Goal: Find specific page/section: Find specific page/section

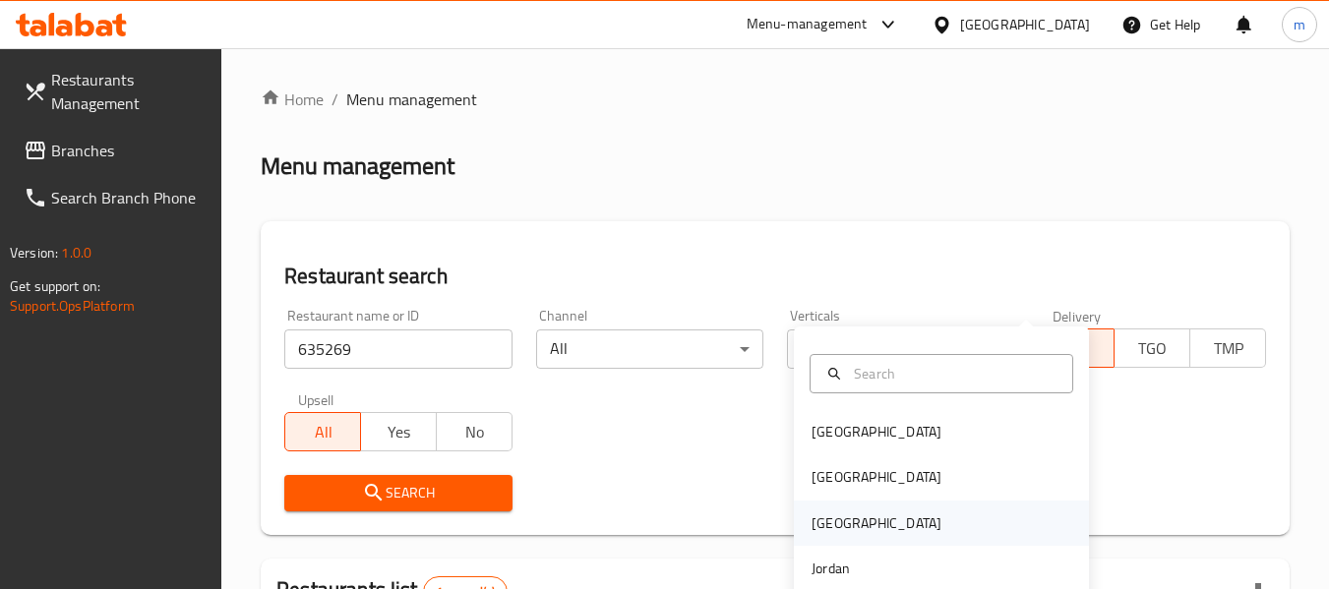
scroll to position [275, 0]
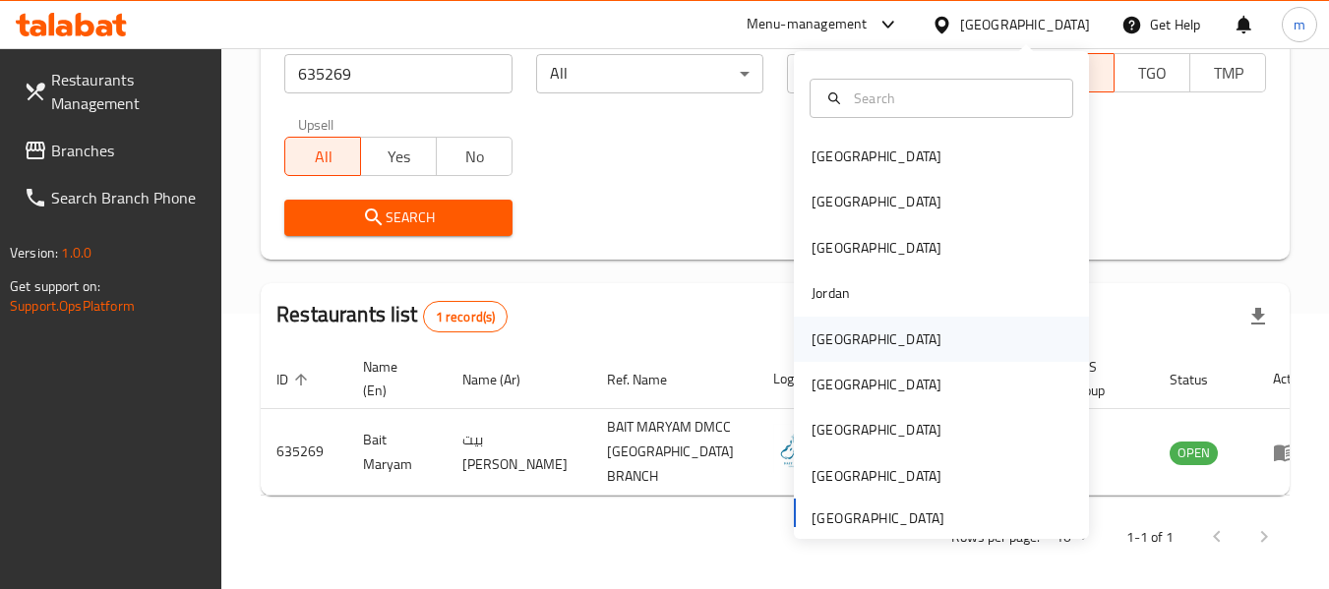
click at [880, 326] on div "[GEOGRAPHIC_DATA]" at bounding box center [941, 339] width 295 height 45
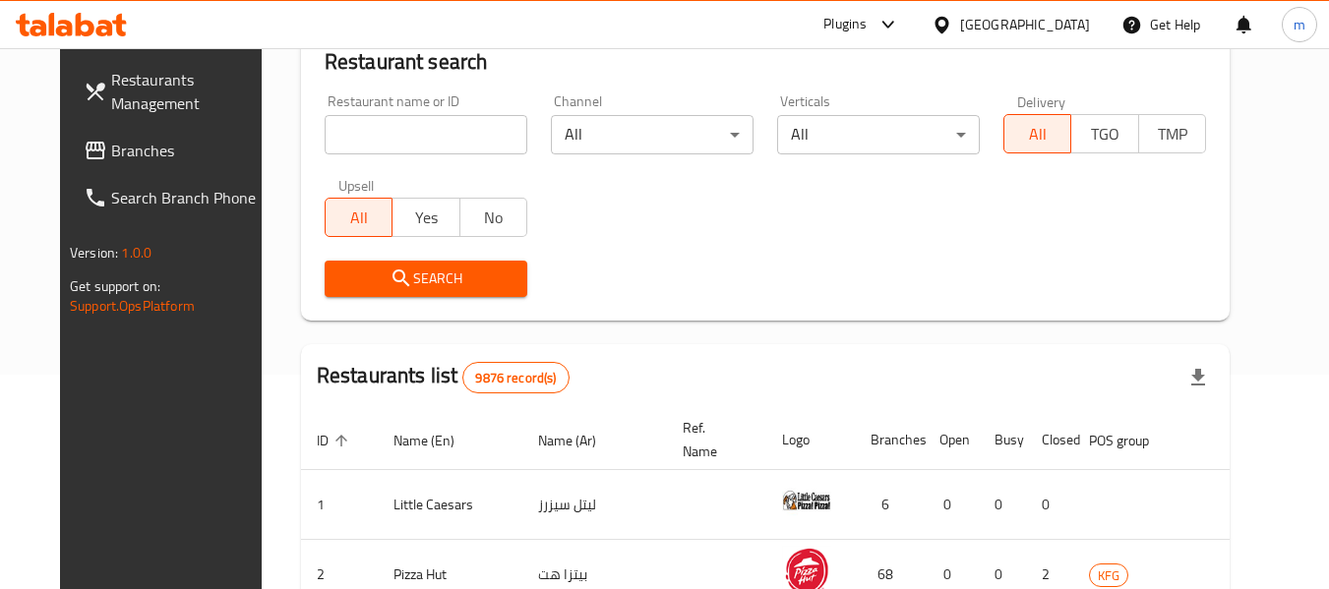
scroll to position [275, 0]
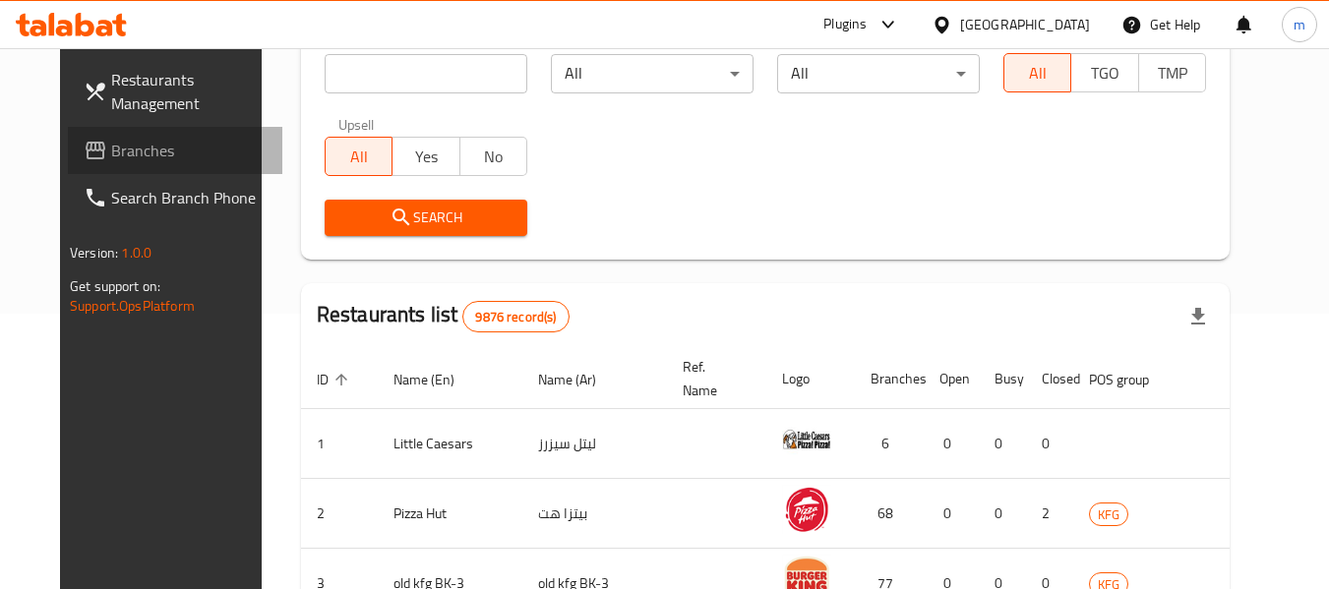
click at [132, 135] on link "Branches" at bounding box center [175, 150] width 214 height 47
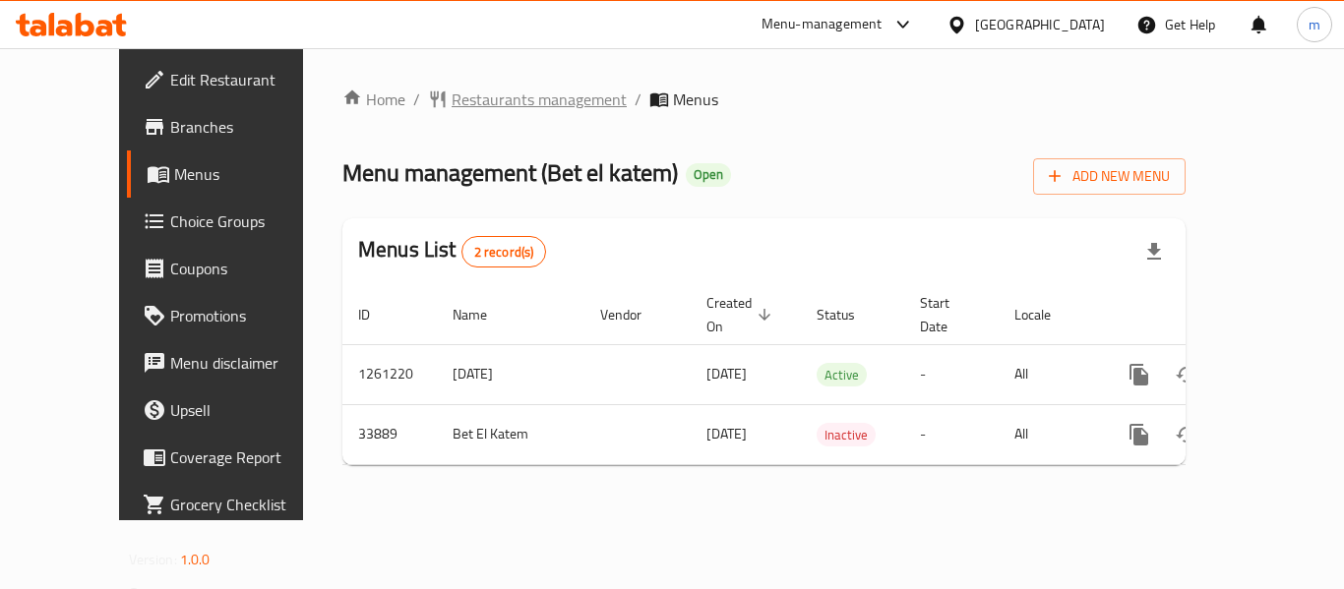
click at [452, 93] on span "Restaurants management" at bounding box center [539, 100] width 175 height 24
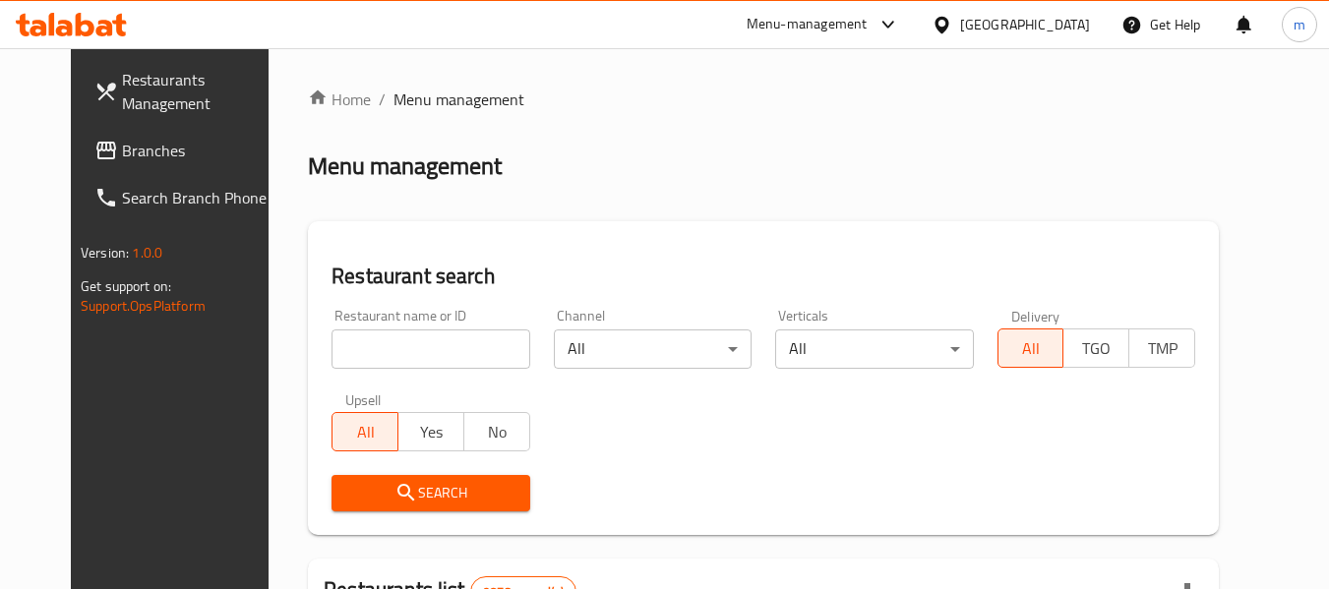
click at [334, 354] on input "search" at bounding box center [430, 349] width 198 height 39
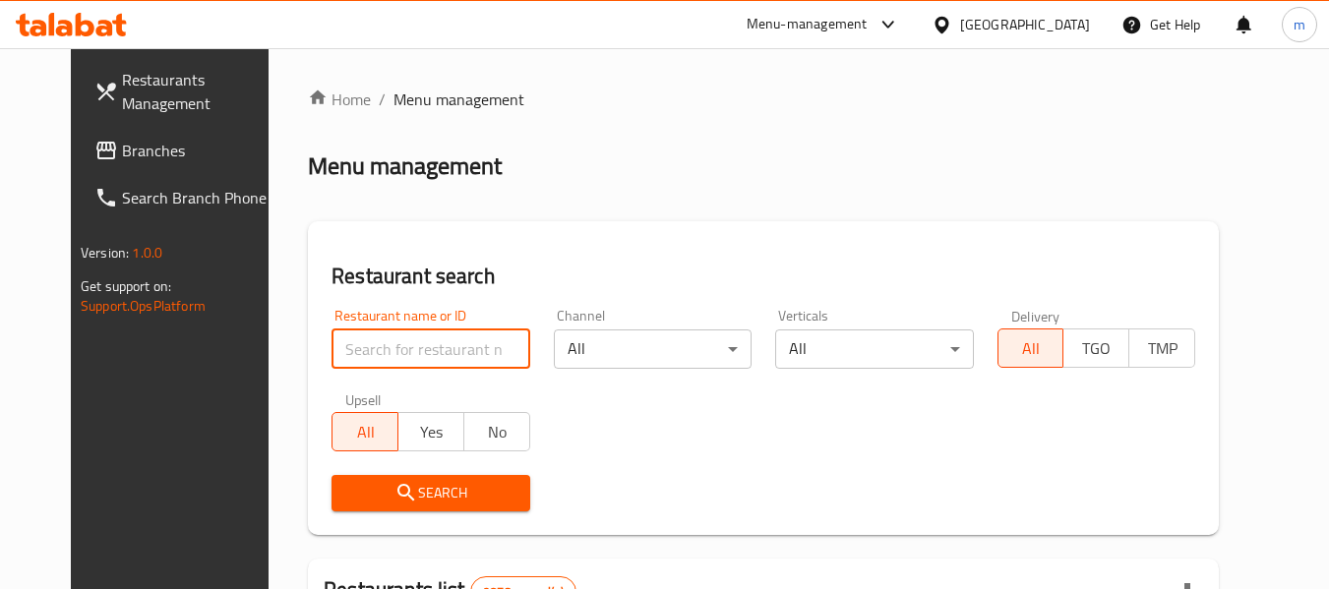
paste input "17450"
type input "17450"
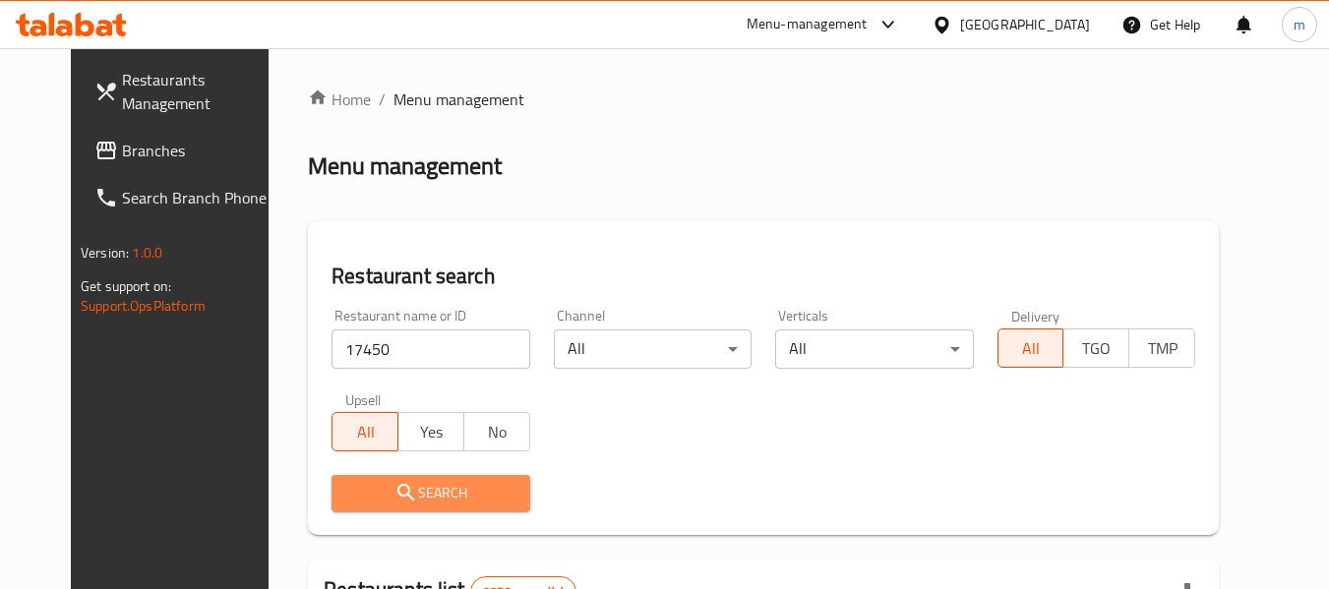
click at [347, 496] on span "Search" at bounding box center [430, 493] width 166 height 25
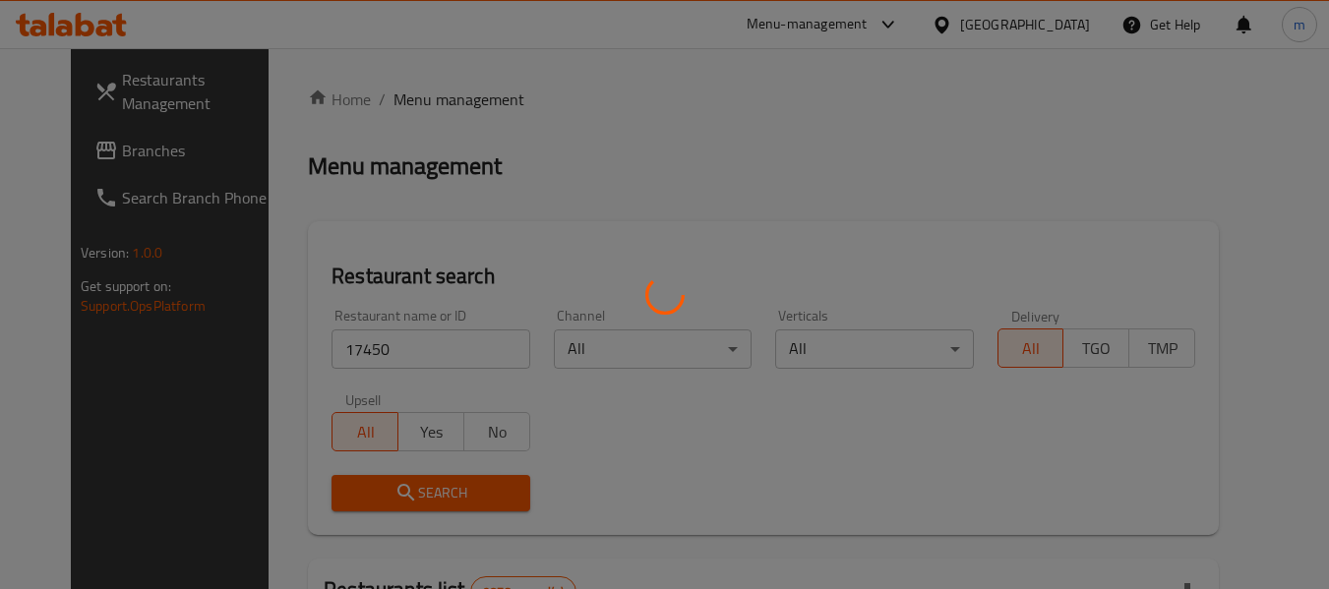
click at [335, 495] on div at bounding box center [664, 294] width 1329 height 589
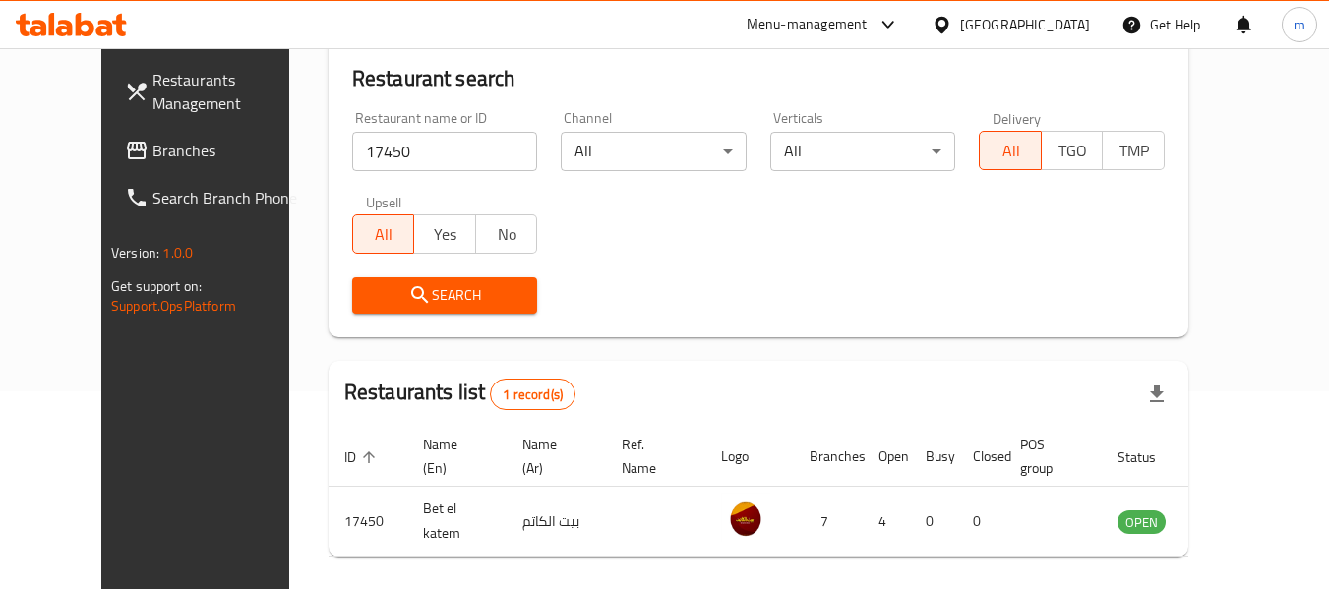
scroll to position [271, 0]
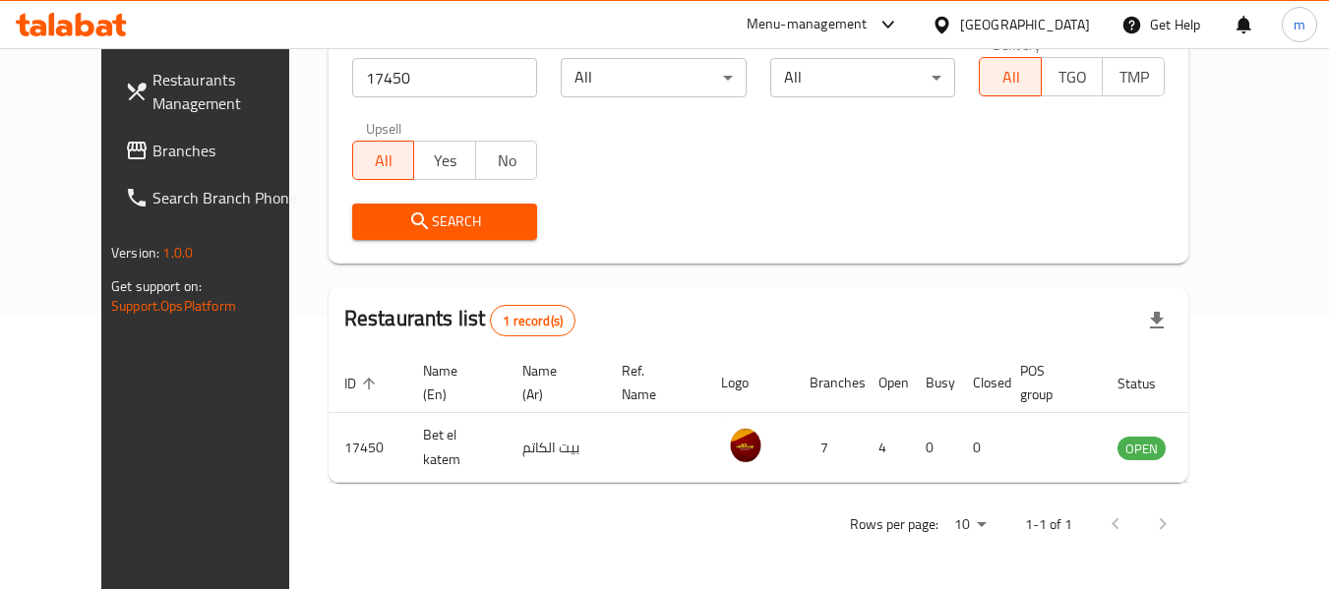
click at [960, 30] on div at bounding box center [946, 25] width 29 height 22
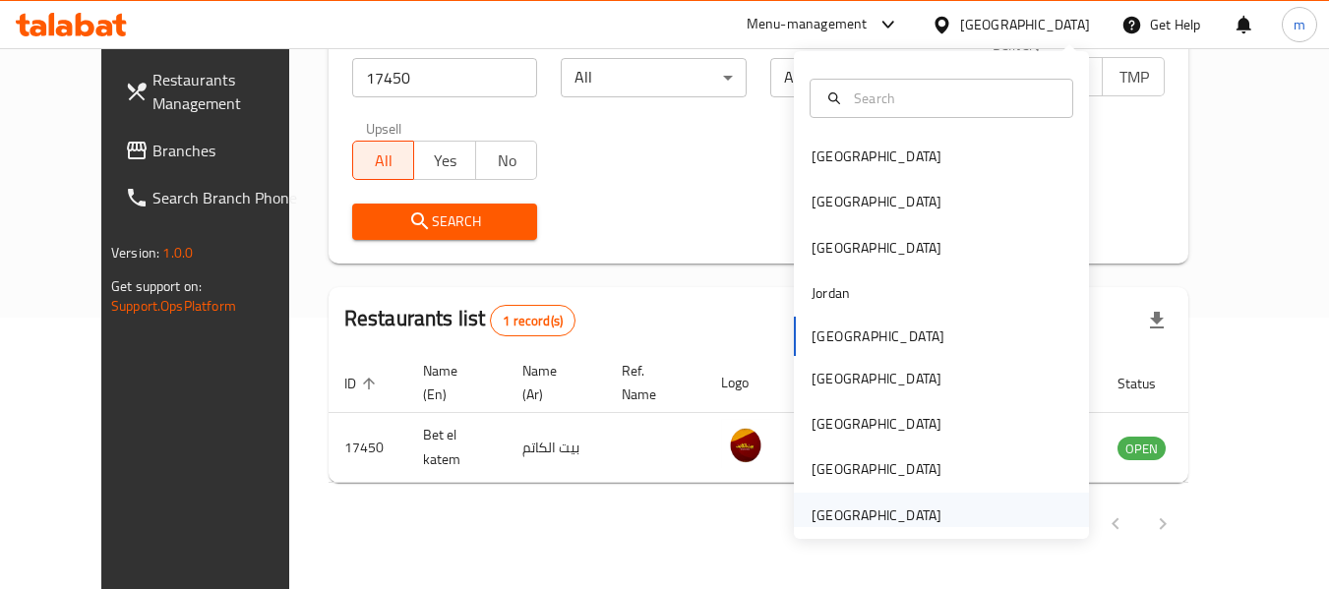
click at [966, 516] on div "[GEOGRAPHIC_DATA]" at bounding box center [941, 515] width 295 height 45
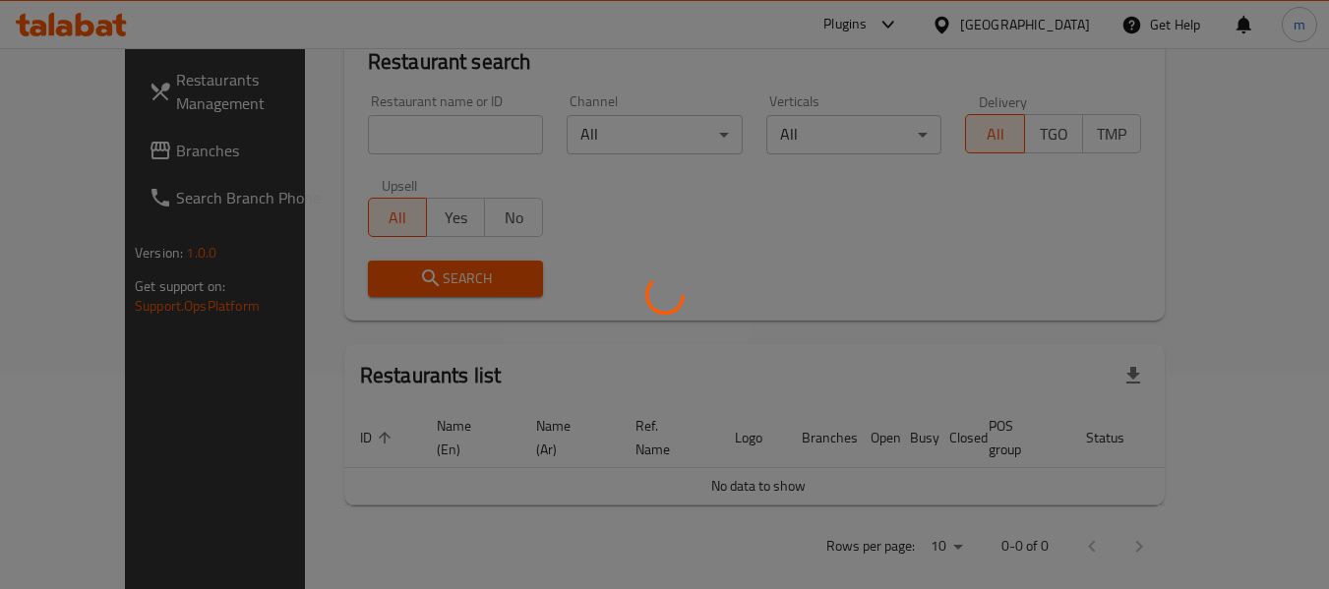
scroll to position [271, 0]
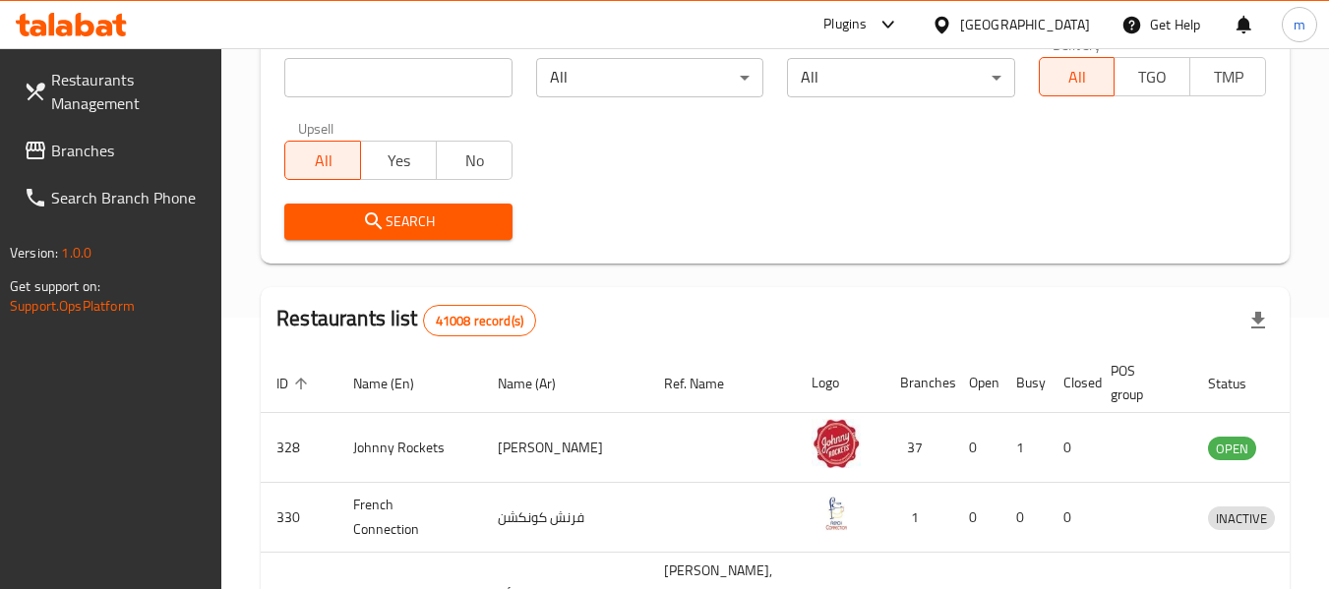
click at [114, 155] on span "Branches" at bounding box center [128, 151] width 155 height 24
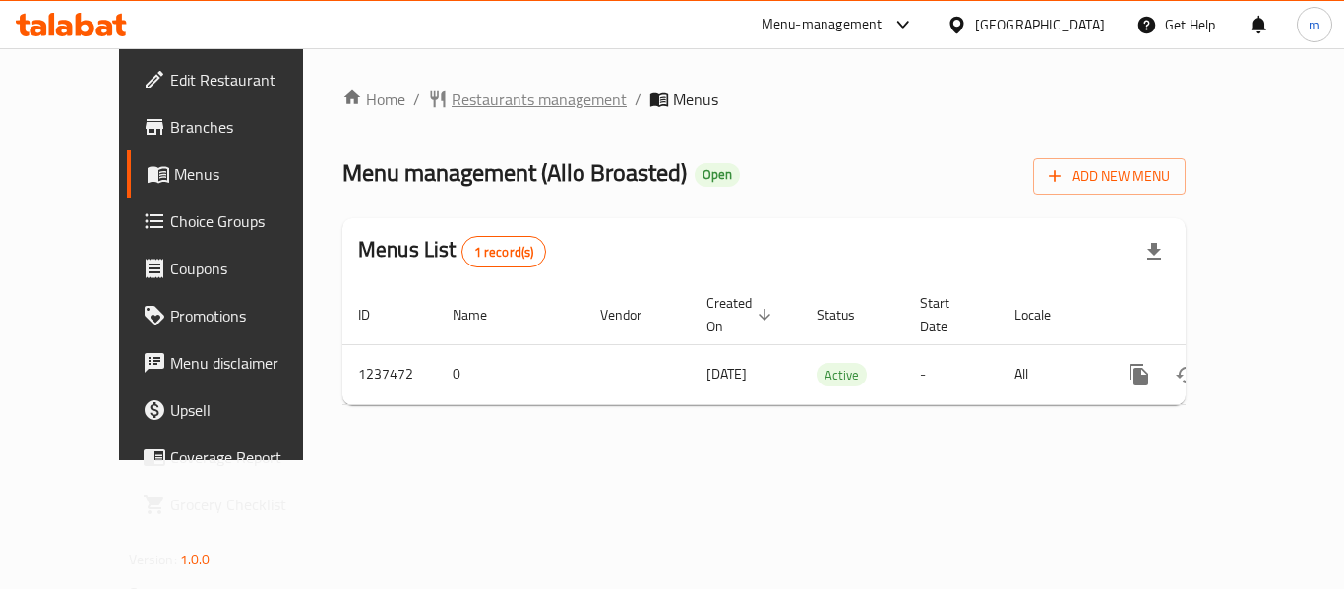
click at [452, 110] on span "Restaurants management" at bounding box center [539, 100] width 175 height 24
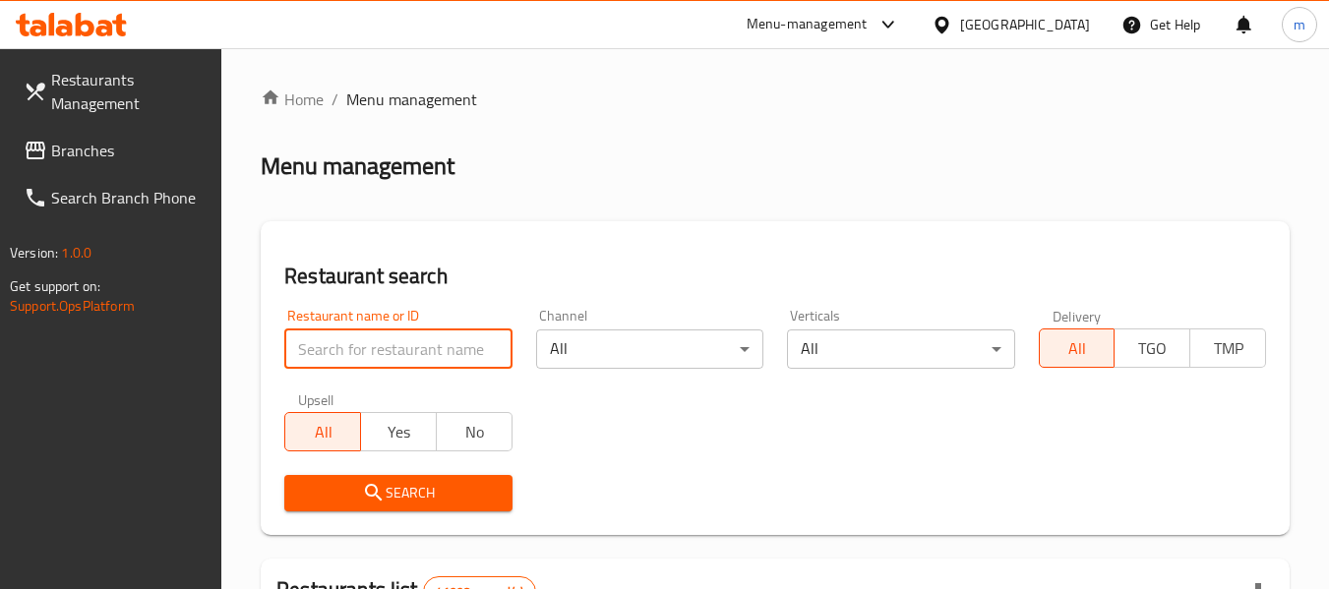
click at [320, 345] on input "search" at bounding box center [397, 349] width 227 height 39
paste input "679389"
type input "679389"
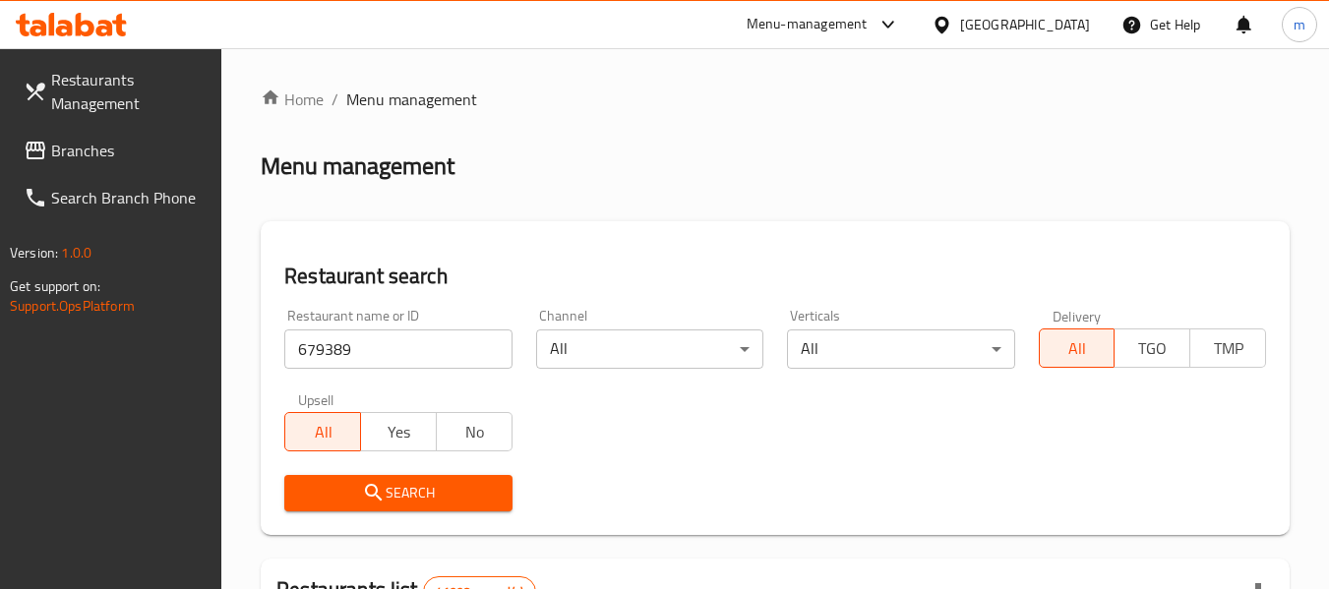
click at [326, 490] on span "Search" at bounding box center [398, 493] width 196 height 25
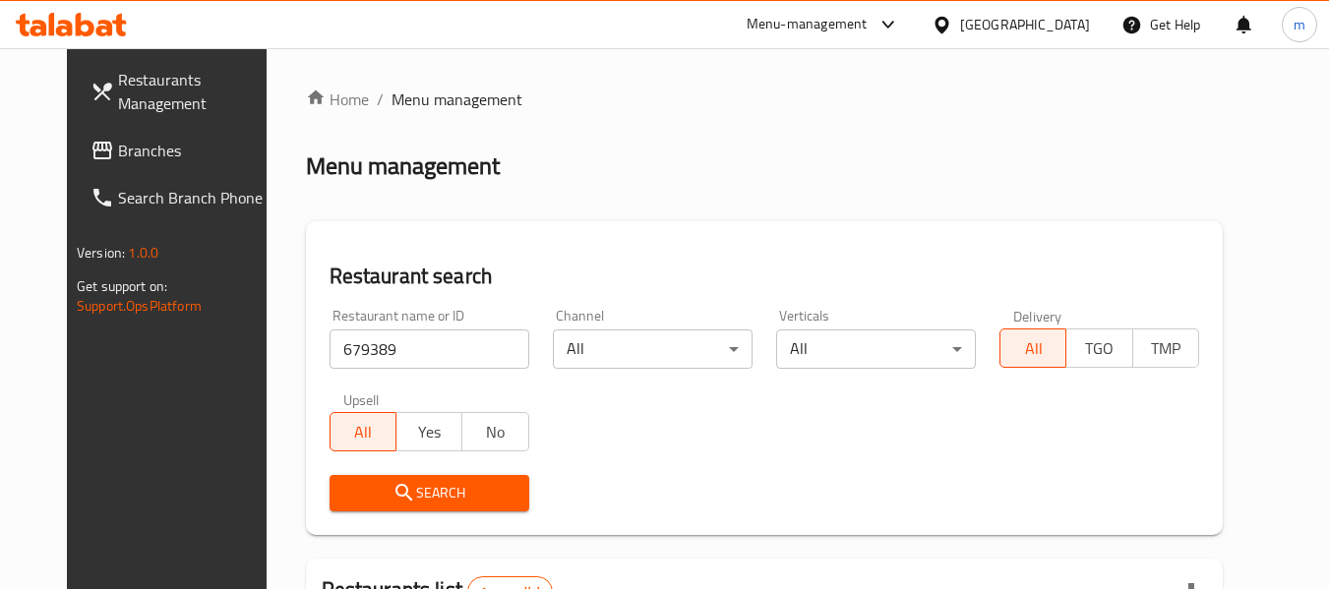
click at [958, 28] on div at bounding box center [946, 25] width 29 height 22
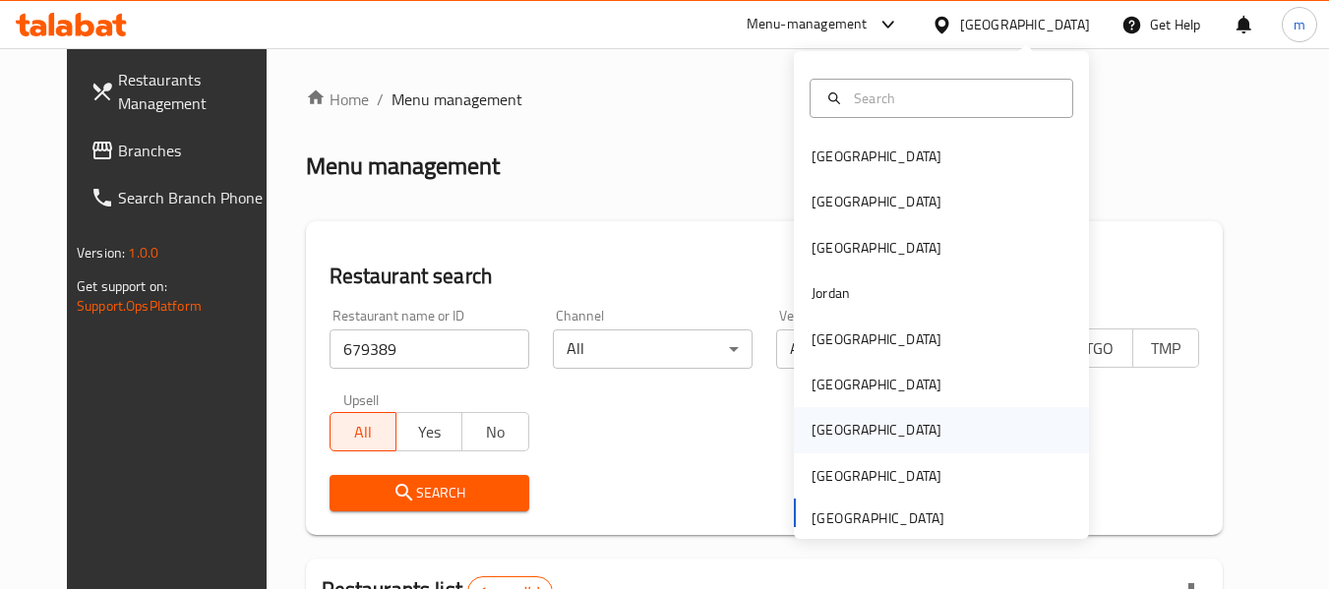
click at [906, 429] on div "[GEOGRAPHIC_DATA]" at bounding box center [941, 429] width 295 height 45
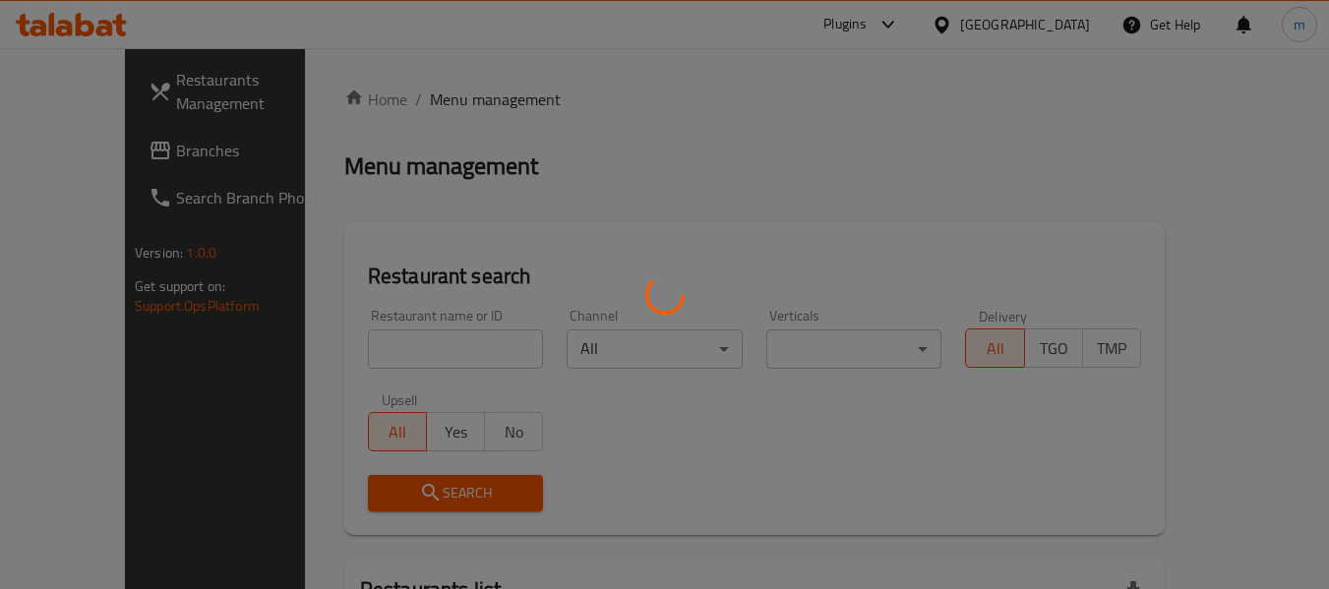
click at [119, 155] on div at bounding box center [664, 294] width 1329 height 589
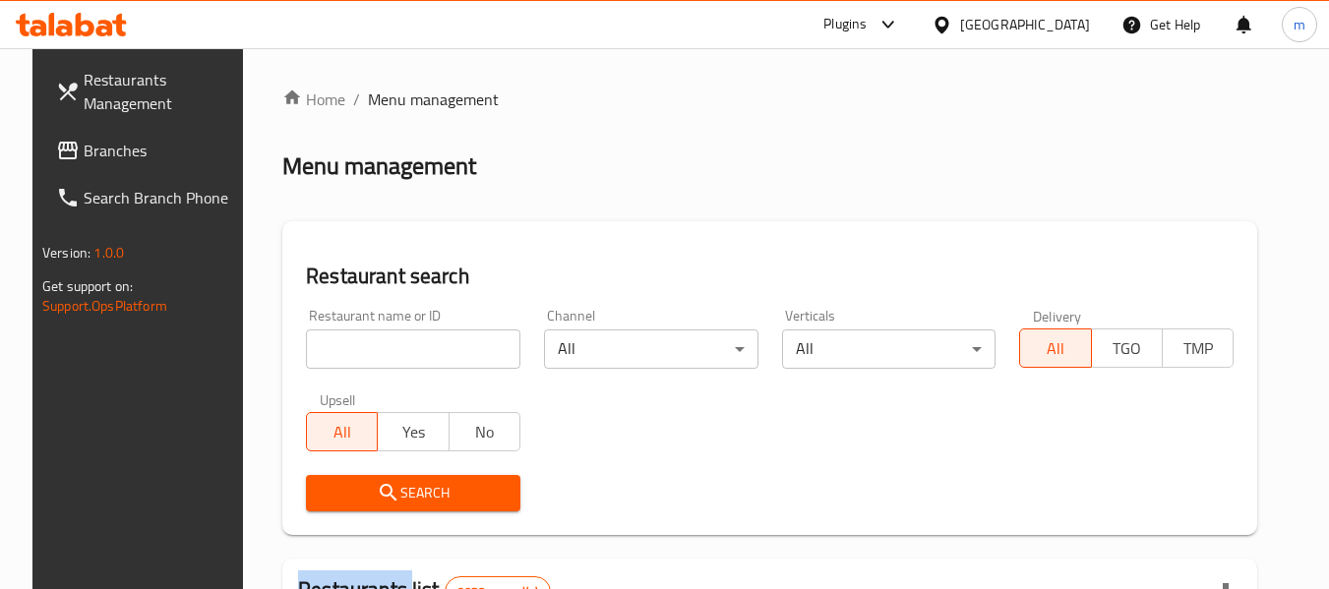
click at [119, 155] on span "Branches" at bounding box center [161, 151] width 155 height 24
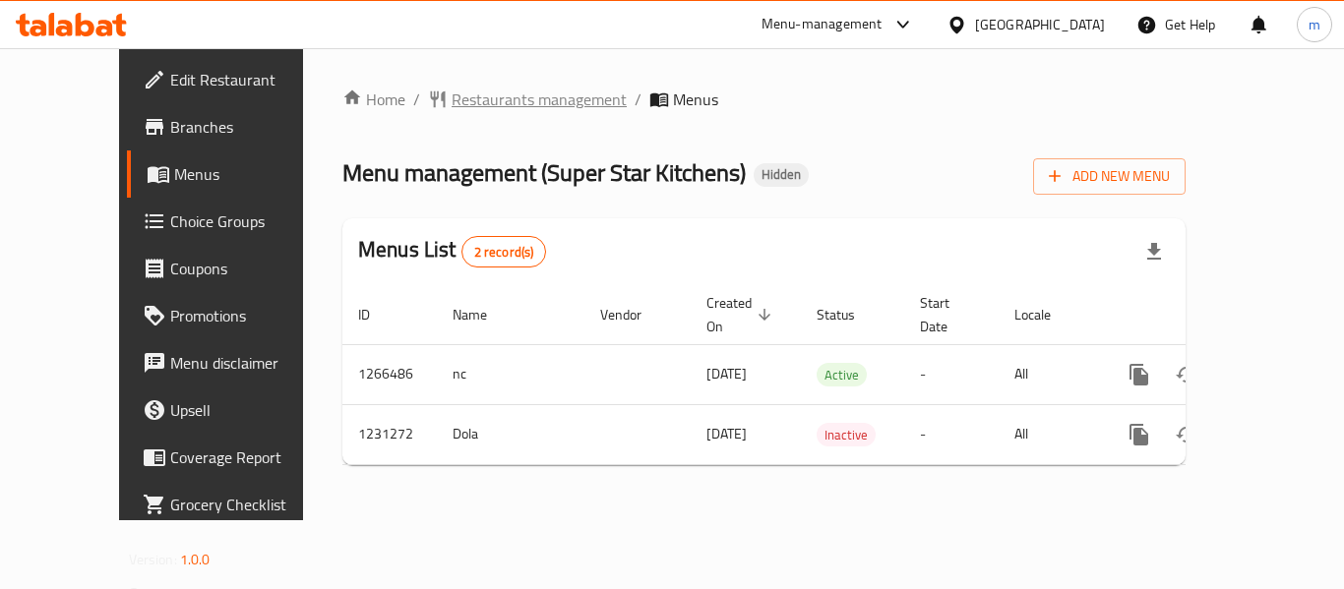
click at [452, 105] on span "Restaurants management" at bounding box center [539, 100] width 175 height 24
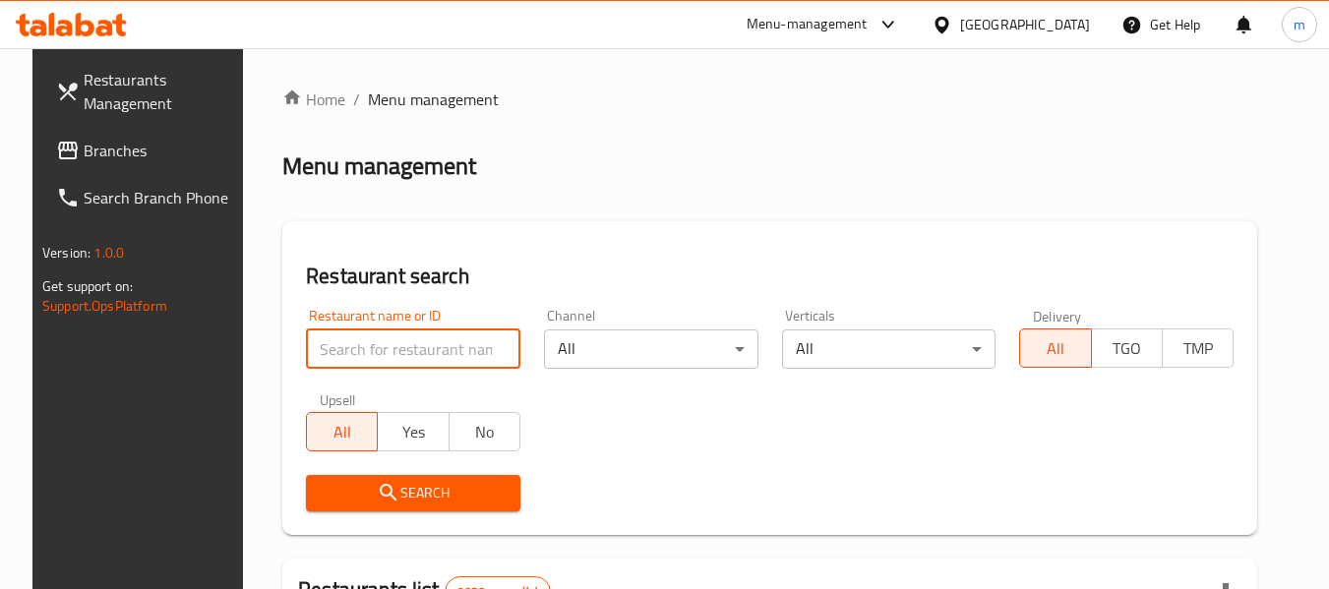
click at [349, 349] on input "search" at bounding box center [413, 349] width 214 height 39
paste input "676808"
type input "676808"
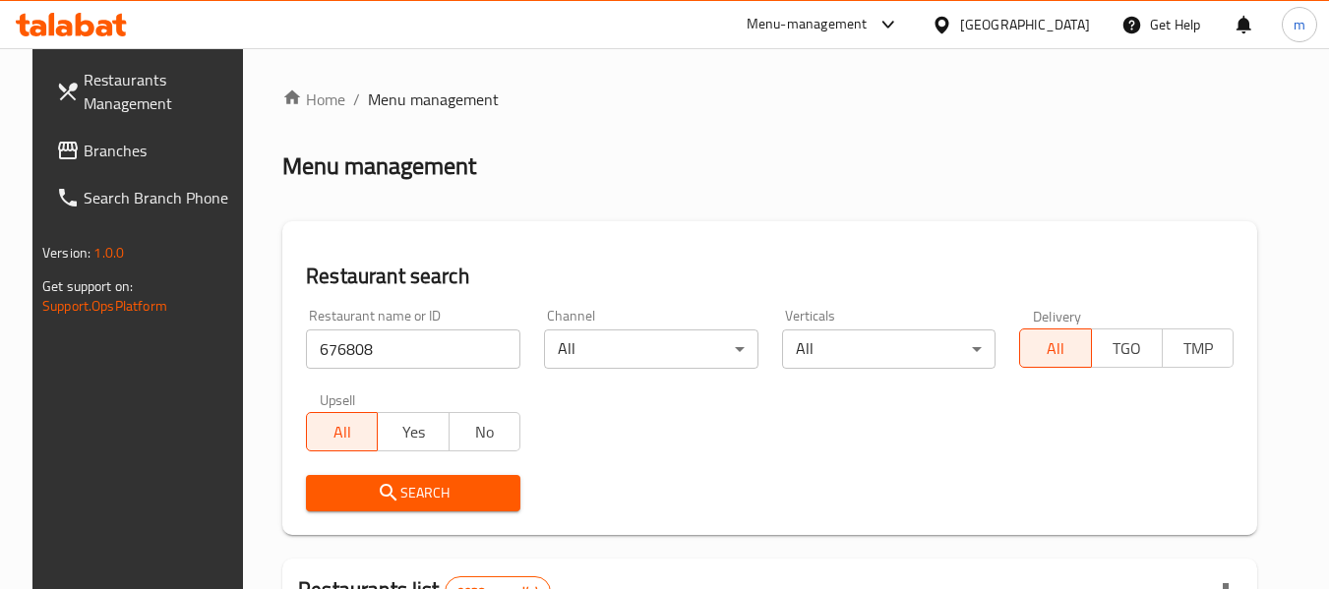
click at [377, 503] on icon "submit" at bounding box center [389, 493] width 24 height 24
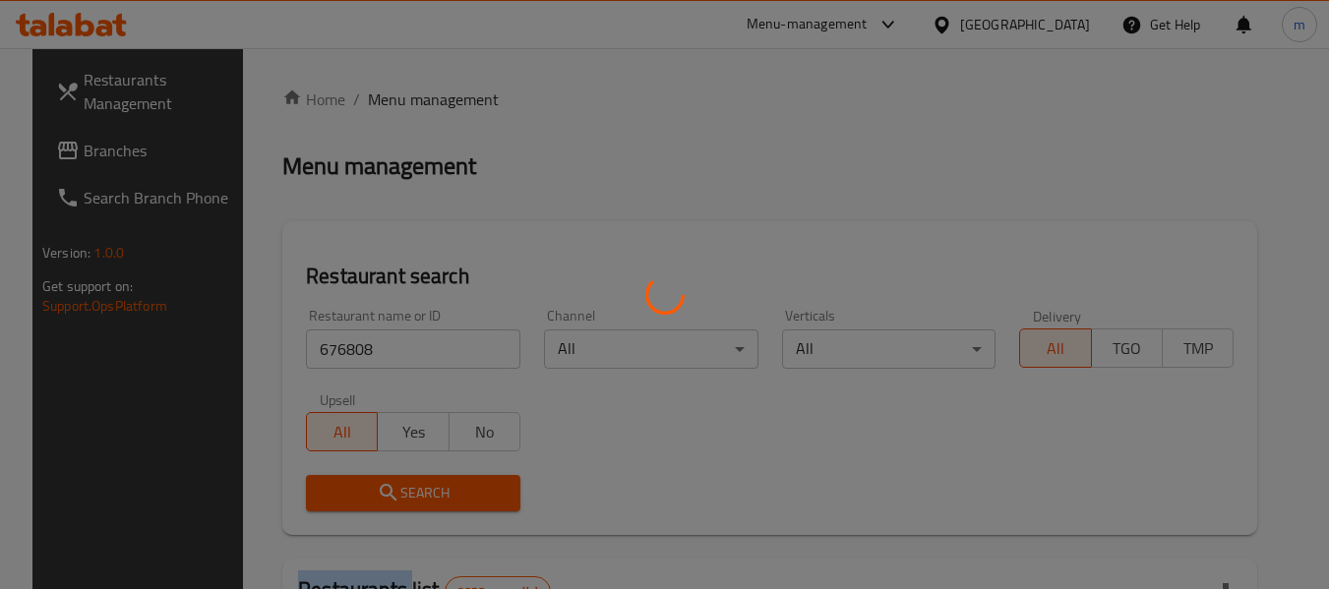
click at [374, 503] on div at bounding box center [664, 294] width 1329 height 589
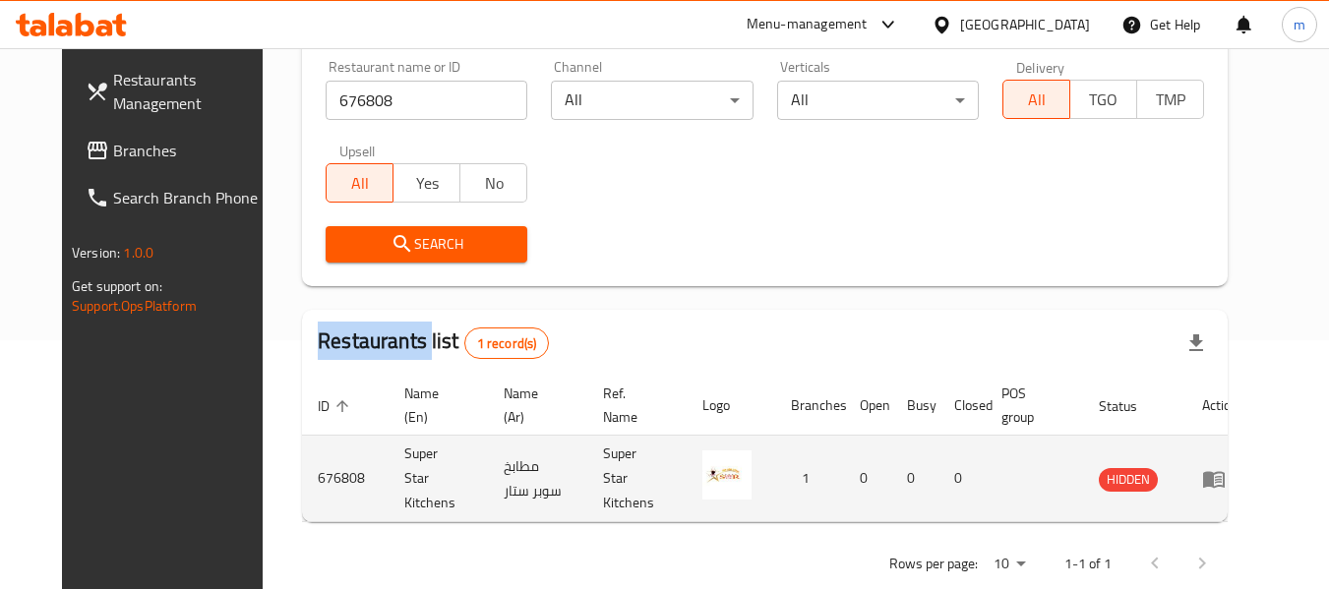
scroll to position [271, 0]
